Goal: Navigation & Orientation: Find specific page/section

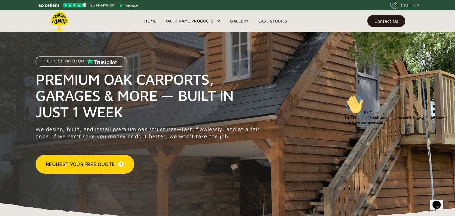
click at [154, 21] on link "Home" at bounding box center [149, 21] width 21 height 9
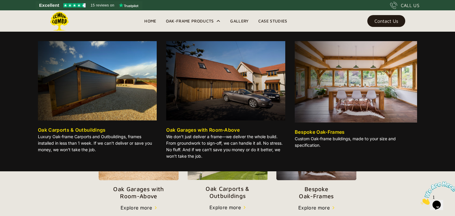
scroll to position [130, 0]
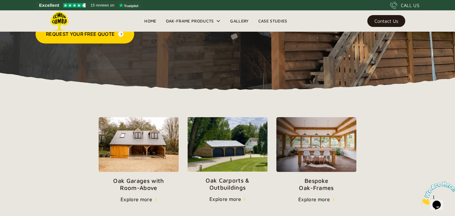
click at [233, 21] on link "Gallery" at bounding box center [239, 21] width 28 height 9
